Goal: Communication & Community: Answer question/provide support

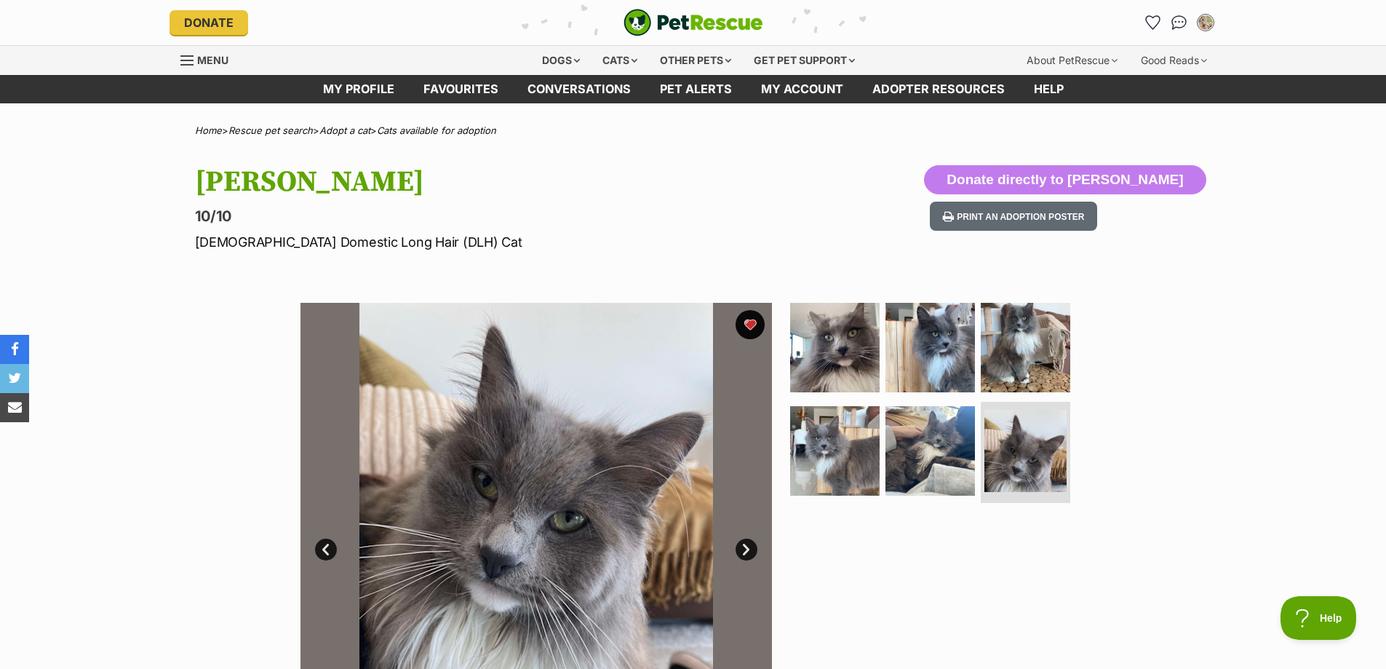
click at [1179, 16] on link "Conversations" at bounding box center [1179, 22] width 23 height 23
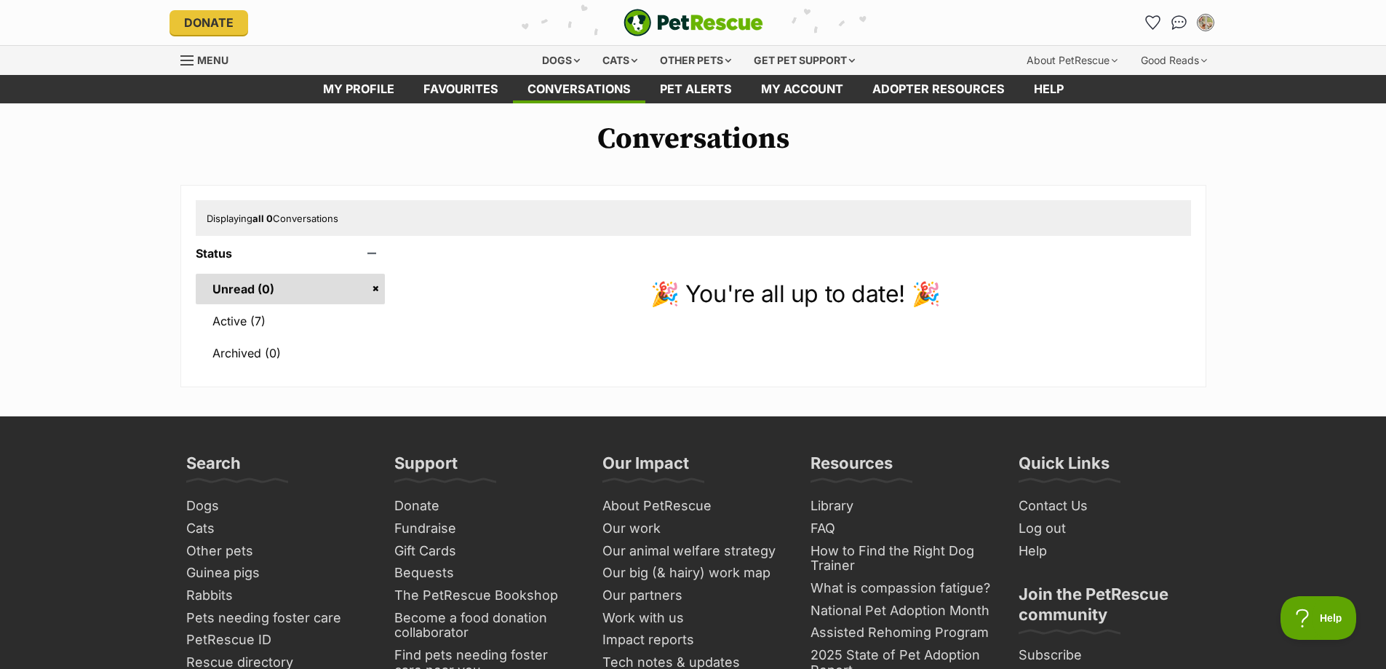
click at [250, 325] on link "Active (7)" at bounding box center [291, 321] width 190 height 31
